Goal: Check status: Check status

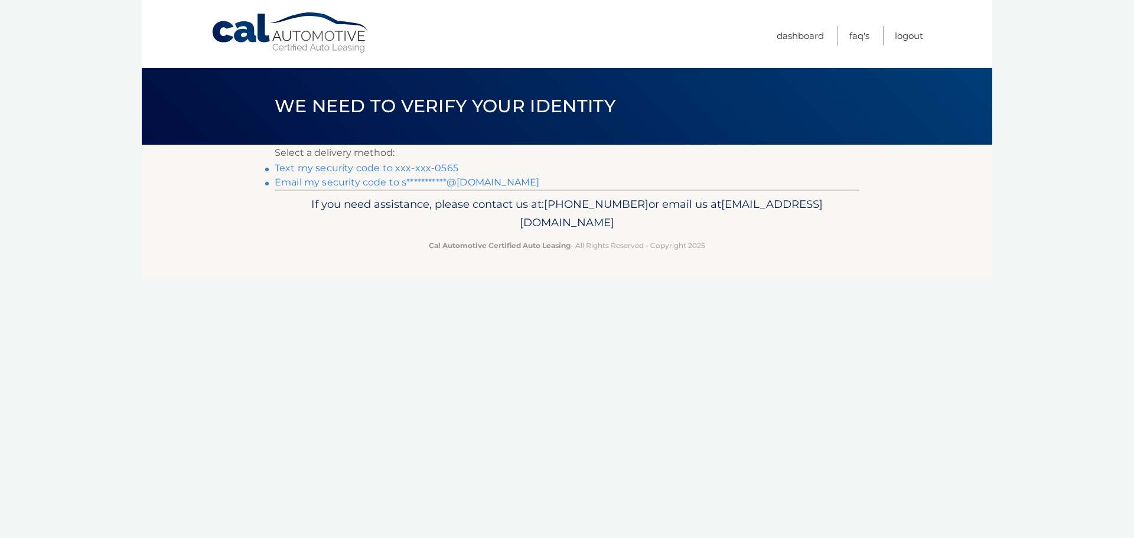
drag, startPoint x: 0, startPoint y: 0, endPoint x: 445, endPoint y: 170, distance: 476.1
click at [445, 170] on link "Text my security code to xxx-xxx-0565" at bounding box center [367, 167] width 184 height 11
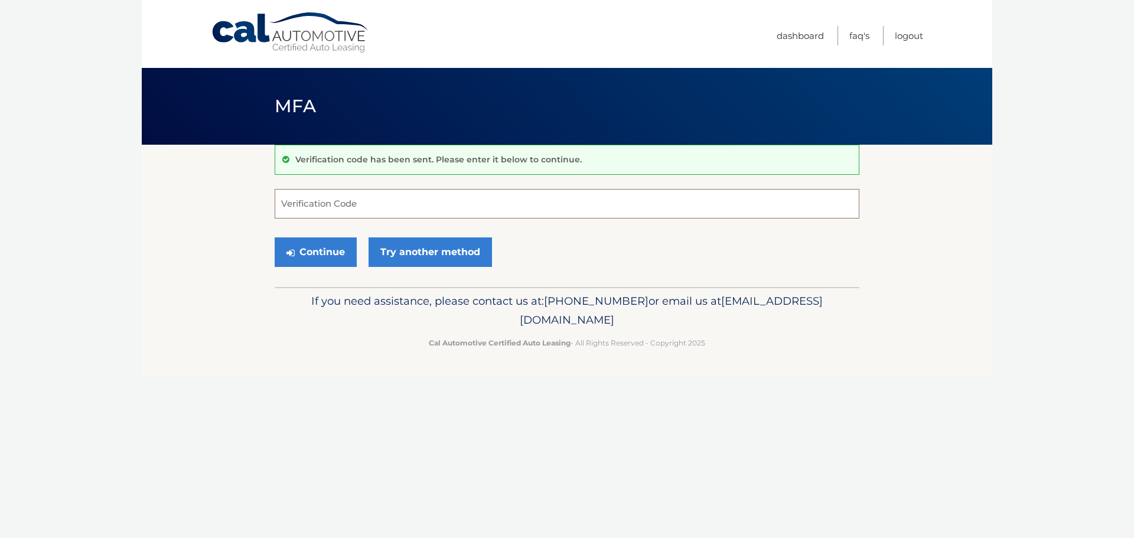
click at [481, 201] on input "Verification Code" at bounding box center [567, 204] width 585 height 30
type input "088092"
click at [307, 247] on button "Continue" at bounding box center [316, 252] width 82 height 30
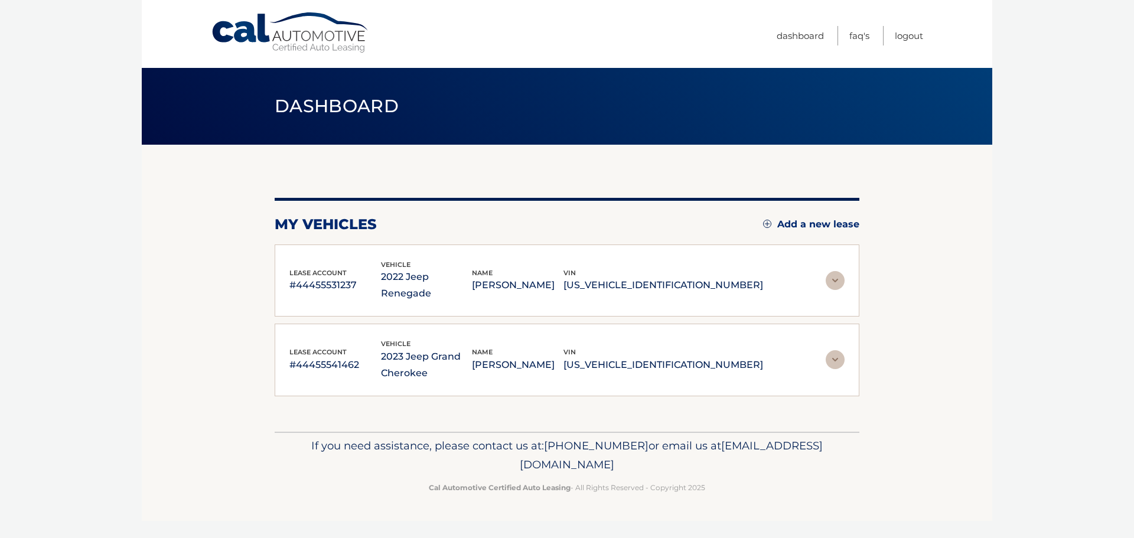
click at [841, 271] on img at bounding box center [835, 280] width 19 height 19
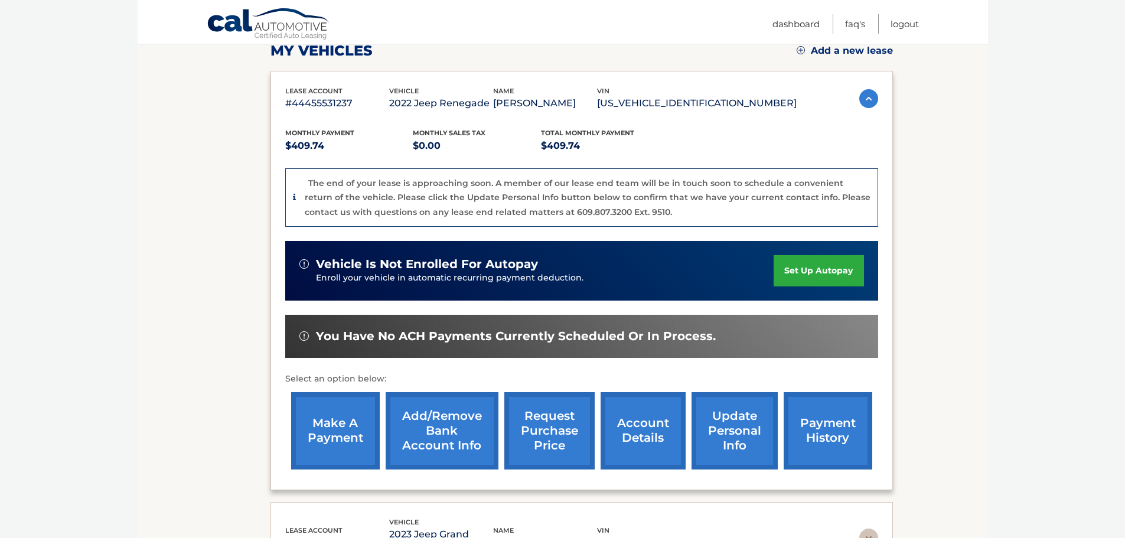
scroll to position [177, 0]
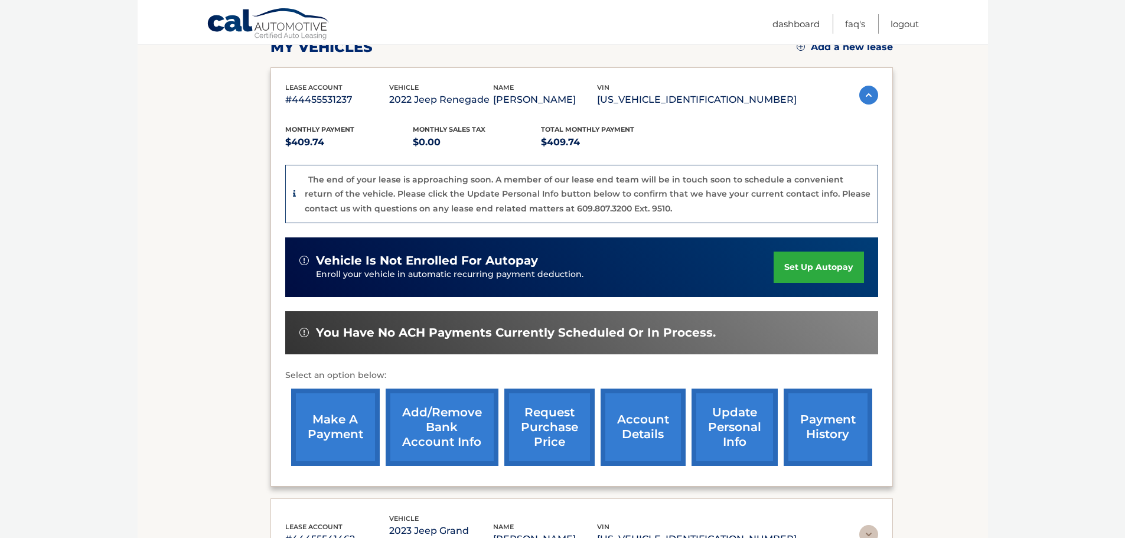
click at [826, 435] on link "payment history" at bounding box center [828, 427] width 89 height 77
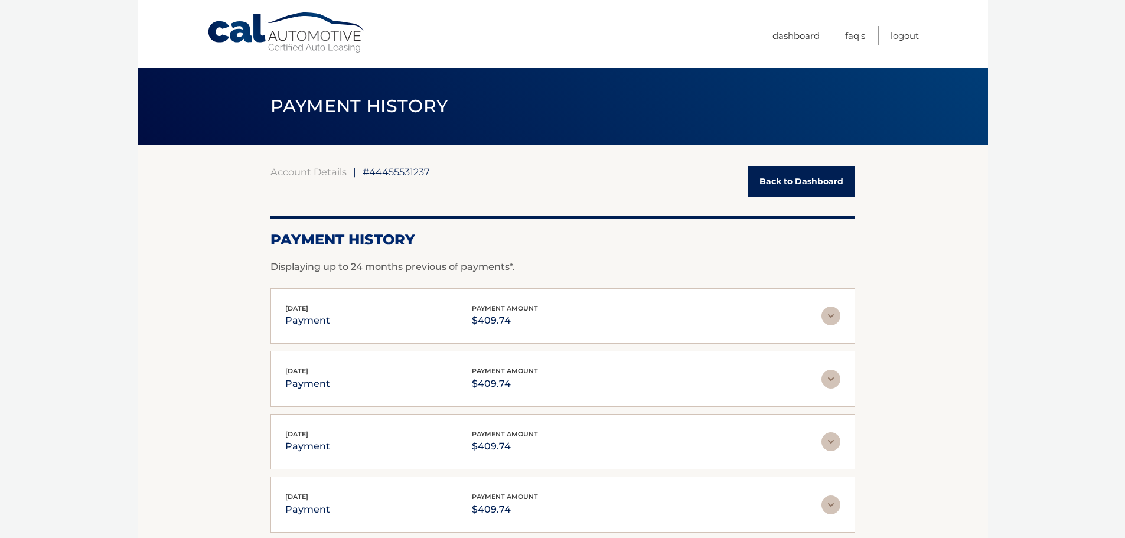
click at [829, 314] on img at bounding box center [830, 316] width 19 height 19
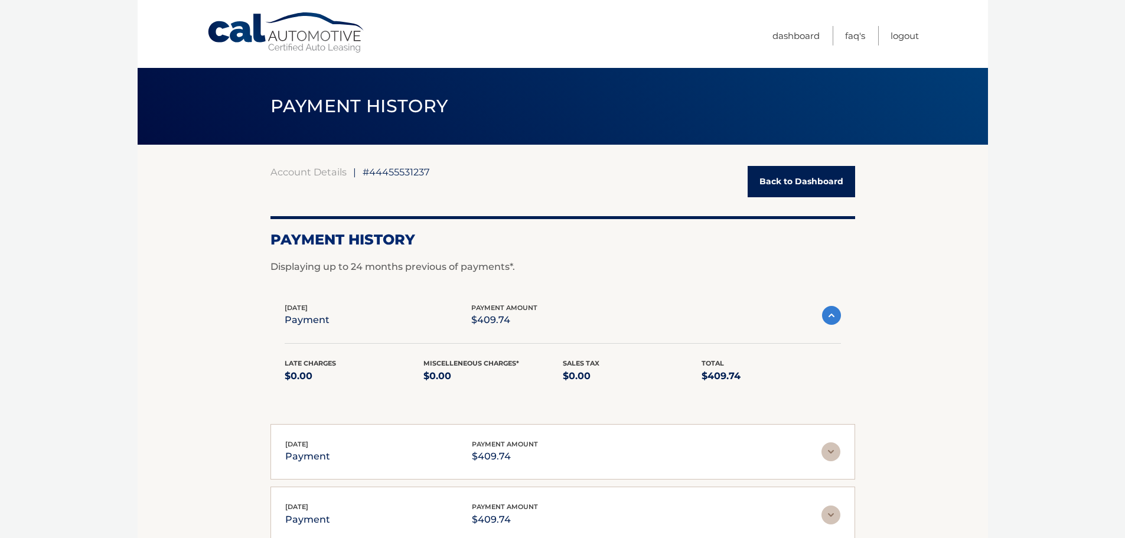
click at [829, 314] on img at bounding box center [831, 315] width 19 height 19
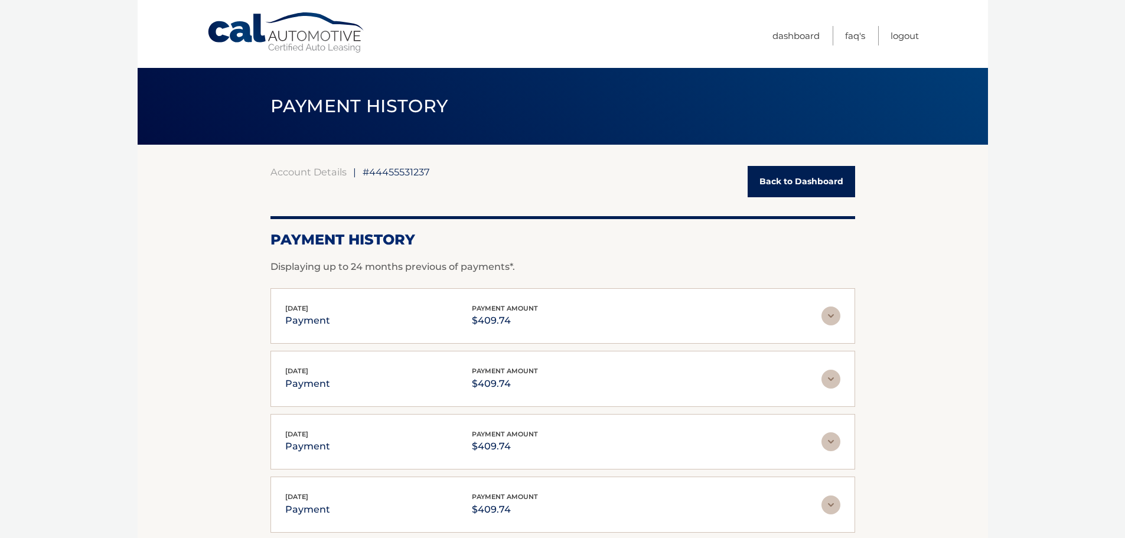
click at [821, 180] on link "Back to Dashboard" at bounding box center [801, 181] width 107 height 31
